Goal: Information Seeking & Learning: Learn about a topic

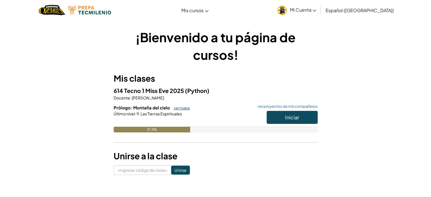
click at [181, 109] on font "ver mapa" at bounding box center [182, 108] width 16 height 5
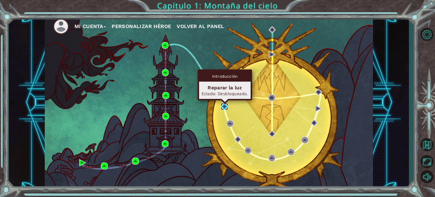
click at [224, 108] on img at bounding box center [224, 106] width 7 height 7
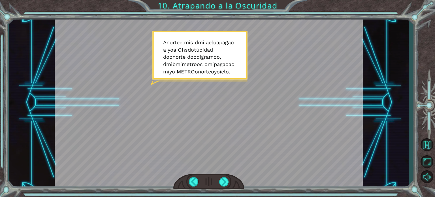
click at [330, 28] on div at bounding box center [209, 102] width 308 height 173
click at [288, 50] on div at bounding box center [209, 102] width 308 height 173
click at [229, 75] on div at bounding box center [209, 102] width 308 height 173
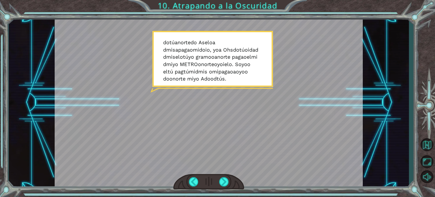
click at [369, 57] on div "Temporary Text A norte el mi s d mi a el o a pag a o a yo a Oh s do tú o i d a …" at bounding box center [209, 102] width 400 height 173
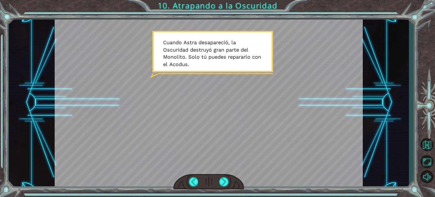
click at [322, 56] on div at bounding box center [209, 102] width 308 height 173
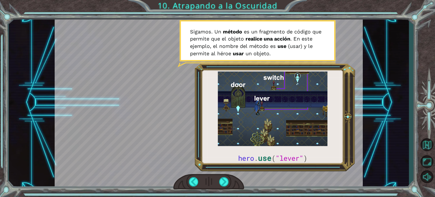
drag, startPoint x: 217, startPoint y: 29, endPoint x: 255, endPoint y: 139, distance: 116.3
click at [255, 139] on div at bounding box center [209, 102] width 308 height 173
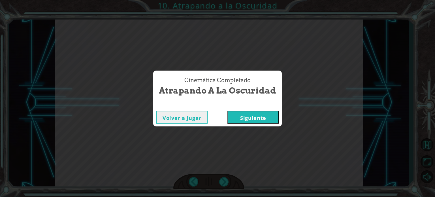
click at [206, 145] on div "Cinemática Completado Atrapando a la Oscuridad Volver a jugar [GEOGRAPHIC_DATA]" at bounding box center [217, 98] width 435 height 197
click at [196, 116] on button "Volver a jugar" at bounding box center [182, 117] width 52 height 13
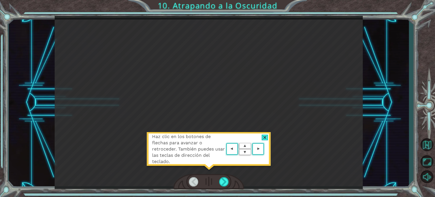
click at [265, 138] on div at bounding box center [265, 137] width 7 height 6
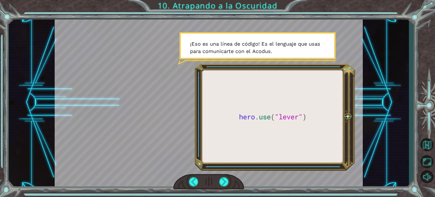
click at [223, 187] on div at bounding box center [208, 182] width 71 height 16
drag, startPoint x: 223, startPoint y: 187, endPoint x: 224, endPoint y: 178, distance: 8.3
click at [224, 178] on div at bounding box center [208, 182] width 71 height 16
click at [224, 178] on div at bounding box center [224, 181] width 10 height 9
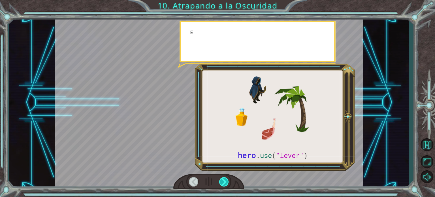
click at [224, 178] on div at bounding box center [224, 181] width 10 height 9
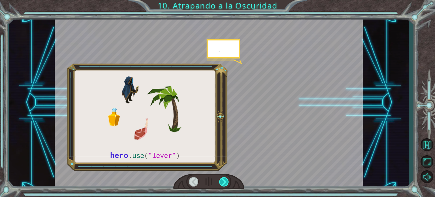
click at [224, 178] on div at bounding box center [224, 181] width 10 height 9
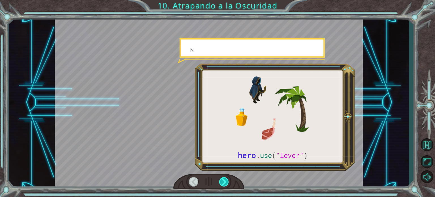
click at [224, 178] on div at bounding box center [224, 181] width 10 height 9
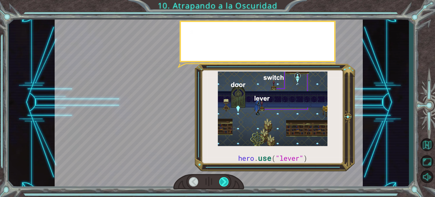
click at [224, 178] on div at bounding box center [224, 181] width 10 height 9
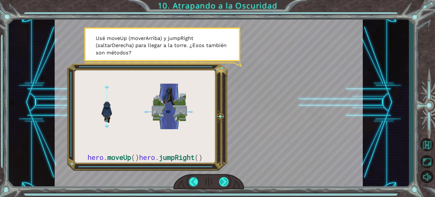
click at [224, 178] on div at bounding box center [224, 181] width 10 height 9
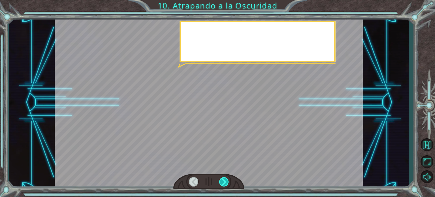
click at [224, 178] on div at bounding box center [224, 181] width 10 height 9
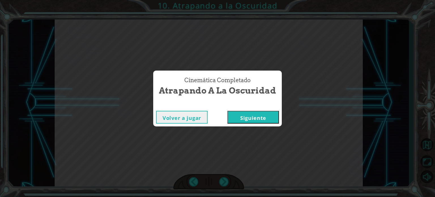
click at [256, 115] on button "Siguiente" at bounding box center [253, 117] width 52 height 13
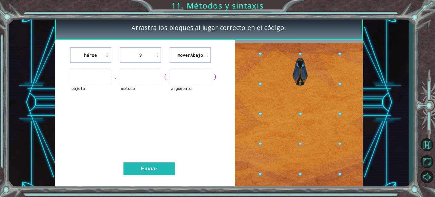
drag, startPoint x: 187, startPoint y: 78, endPoint x: 187, endPoint y: 84, distance: 5.4
click at [187, 84] on ul at bounding box center [190, 77] width 41 height 16
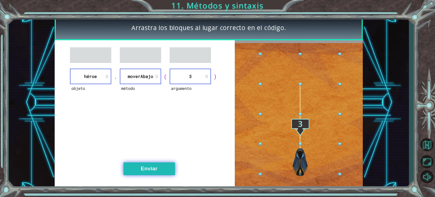
click at [162, 169] on button "Enviar" at bounding box center [149, 168] width 52 height 13
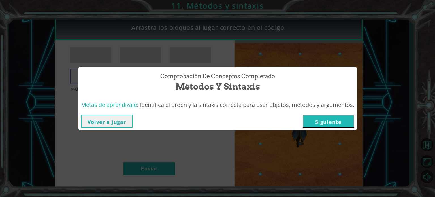
click at [153, 152] on div "Comprobación de conceptos Completado Métodos y sintaxis Metas de aprendizaje: I…" at bounding box center [217, 98] width 435 height 197
click at [110, 119] on button "Volver a jugar" at bounding box center [107, 121] width 52 height 13
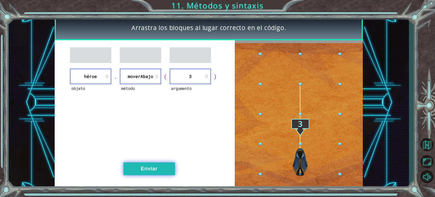
click at [161, 163] on button "Enviar" at bounding box center [149, 168] width 52 height 13
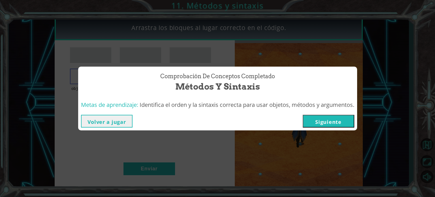
click at [326, 122] on button "Siguiente" at bounding box center [329, 121] width 52 height 13
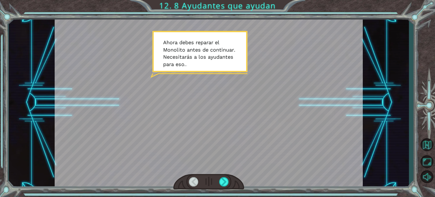
drag, startPoint x: 221, startPoint y: 70, endPoint x: 200, endPoint y: 59, distance: 24.1
click at [200, 59] on div at bounding box center [209, 102] width 308 height 173
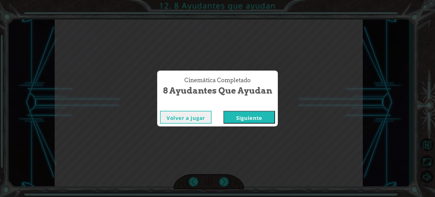
click at [255, 118] on button "Siguiente" at bounding box center [249, 117] width 52 height 13
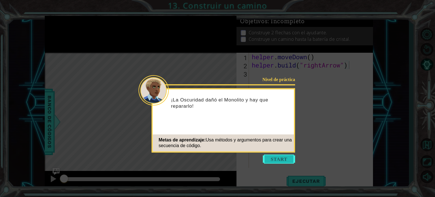
click at [272, 156] on button "Start" at bounding box center [279, 158] width 32 height 9
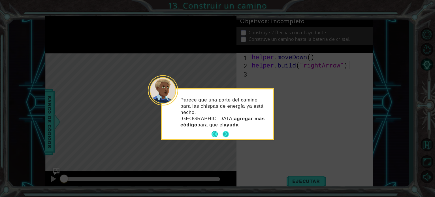
click at [228, 121] on p "Parece que una parte del camino para las chispas de energía ya está hecho. Debe…" at bounding box center [224, 112] width 89 height 31
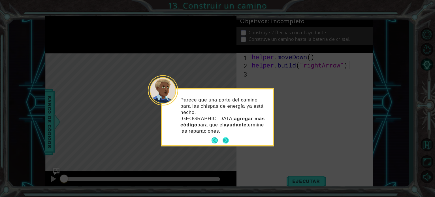
click at [225, 137] on button "Next" at bounding box center [225, 140] width 7 height 7
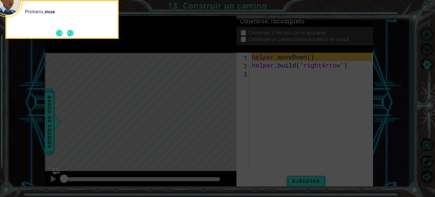
click at [301, 90] on icon at bounding box center [217, 29] width 435 height 335
click at [70, 32] on button "Next" at bounding box center [70, 33] width 6 height 6
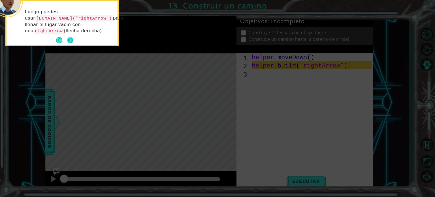
click at [71, 37] on button "Next" at bounding box center [70, 40] width 6 height 6
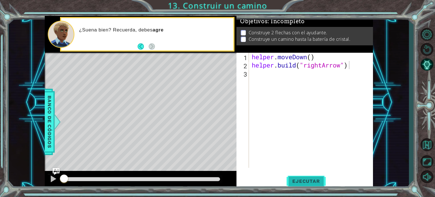
click at [306, 181] on span "Ejecutar" at bounding box center [305, 181] width 39 height 6
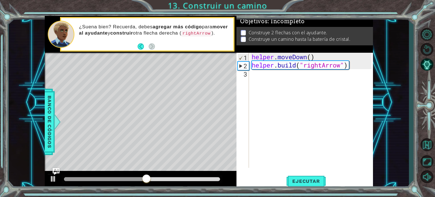
click at [59, 171] on div at bounding box center [141, 180] width 192 height 18
click at [289, 80] on div "helper . moveDown ( ) helper . build ( "rightArrow" )" at bounding box center [313, 118] width 124 height 131
click at [354, 65] on div "helper . moveDown ( ) helper . build ( "rightArrow" )" at bounding box center [313, 118] width 124 height 131
type textarea "[DOMAIN_NAME]("rightArrow")"
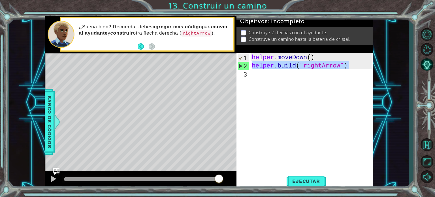
drag, startPoint x: 354, startPoint y: 65, endPoint x: 253, endPoint y: 66, distance: 101.6
click at [253, 66] on div "helper . moveDown ( ) helper . build ( "rightArrow" )" at bounding box center [313, 118] width 124 height 131
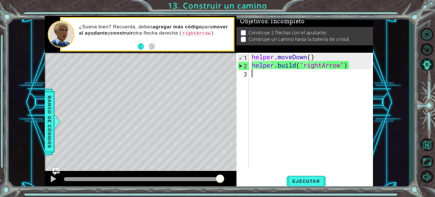
click at [279, 81] on div "helper . moveDown ( ) helper . build ( "rightArrow" )" at bounding box center [313, 118] width 124 height 131
paste textarea "[DOMAIN_NAME]("rightArrow")"
type textarea "[DOMAIN_NAME]("rightArrow")"
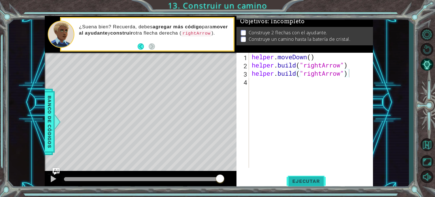
click at [307, 175] on button "Ejecutar" at bounding box center [305, 181] width 39 height 14
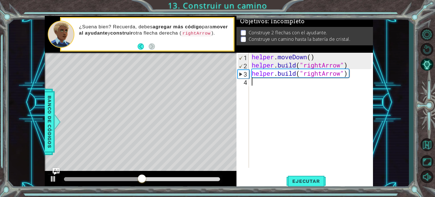
click at [313, 86] on div "helper . moveDown ( ) helper . build ( "rightArrow" ) helper . build ( "rightAr…" at bounding box center [313, 118] width 124 height 131
paste textarea "[DOMAIN_NAME]("rightArrow")"
type textarea "[DOMAIN_NAME]("rightArrow")"
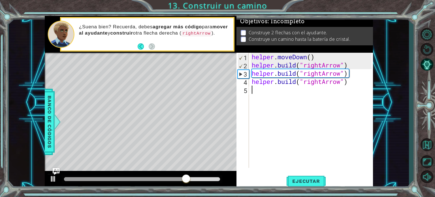
click at [269, 92] on div "helper . moveDown ( ) helper . build ( "rightArrow" ) helper . build ( "rightAr…" at bounding box center [313, 118] width 124 height 131
paste textarea "[DOMAIN_NAME]("rightArrow")"
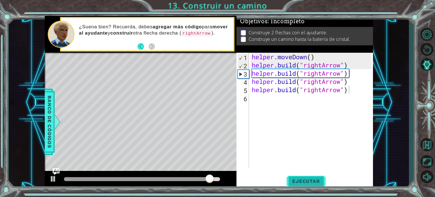
click at [311, 180] on span "Ejecutar" at bounding box center [305, 181] width 39 height 6
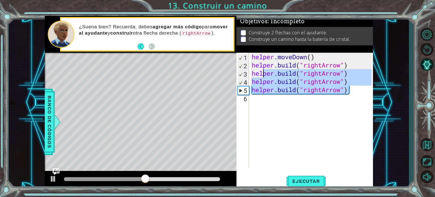
drag, startPoint x: 358, startPoint y: 93, endPoint x: 257, endPoint y: 77, distance: 101.7
click at [257, 77] on div "helper . moveDown ( ) helper . build ( "rightArrow" ) helper . build ( "rightAr…" at bounding box center [313, 118] width 124 height 131
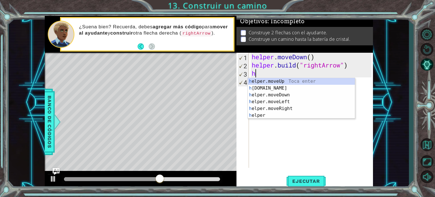
type textarea "h"
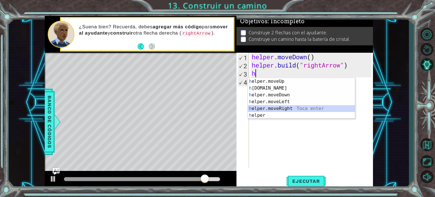
click at [285, 108] on div "h elper.moveUp Toca enter h [DOMAIN_NAME] Toca enter h elper.moveDown Toca ente…" at bounding box center [301, 105] width 107 height 54
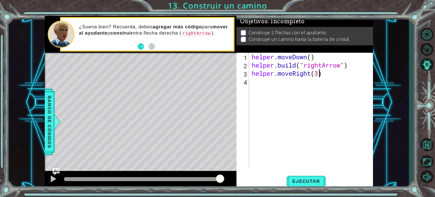
scroll to position [0, 3]
type textarea "helper.moveRight(3)"
click at [289, 177] on button "Ejecutar" at bounding box center [305, 181] width 39 height 14
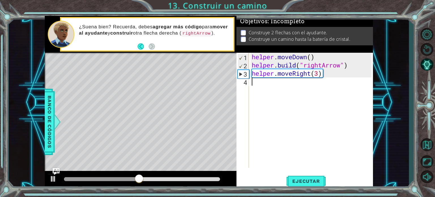
click at [303, 81] on div "helper . moveDown ( ) helper . build ( "rightArrow" ) helper . moveRight ( 3 )" at bounding box center [313, 118] width 124 height 131
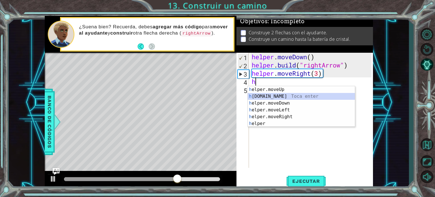
click at [279, 97] on div "h elper.moveUp Toca enter h [DOMAIN_NAME] Toca enter h elper.moveDown Toca ente…" at bounding box center [301, 113] width 107 height 54
type textarea "[DOMAIN_NAME]("rightArrow")"
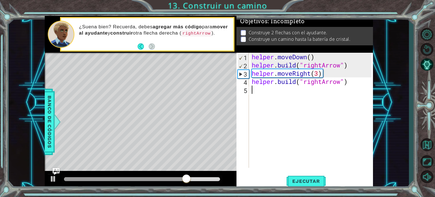
click at [356, 87] on div "helper . moveDown ( ) helper . build ( "rightArrow" ) helper . moveRight ( 3 ) …" at bounding box center [313, 118] width 124 height 131
click at [306, 176] on button "Ejecutar" at bounding box center [305, 181] width 39 height 14
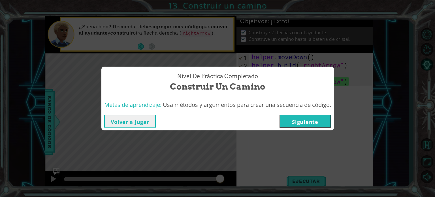
click at [294, 121] on button "Siguiente" at bounding box center [305, 121] width 52 height 13
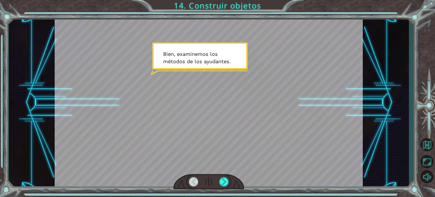
click at [320, 134] on div at bounding box center [209, 102] width 308 height 173
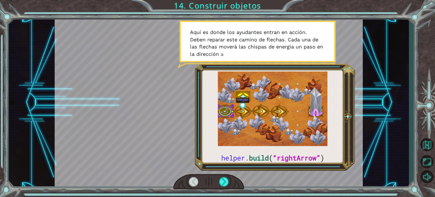
click at [194, 181] on div at bounding box center [194, 181] width 10 height 9
click at [192, 177] on div at bounding box center [194, 181] width 10 height 9
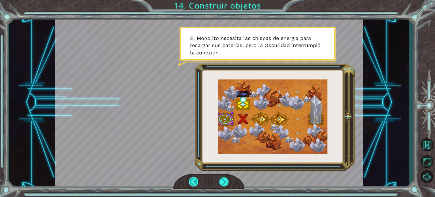
click at [192, 177] on div at bounding box center [194, 181] width 10 height 9
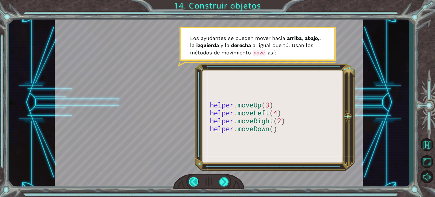
click at [192, 177] on div at bounding box center [194, 181] width 10 height 9
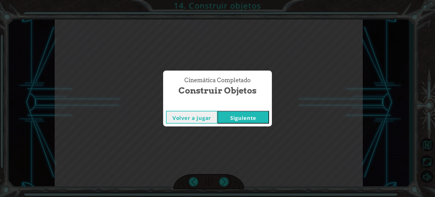
click at [256, 112] on button "Siguiente" at bounding box center [243, 117] width 52 height 13
